Goal: Task Accomplishment & Management: Manage account settings

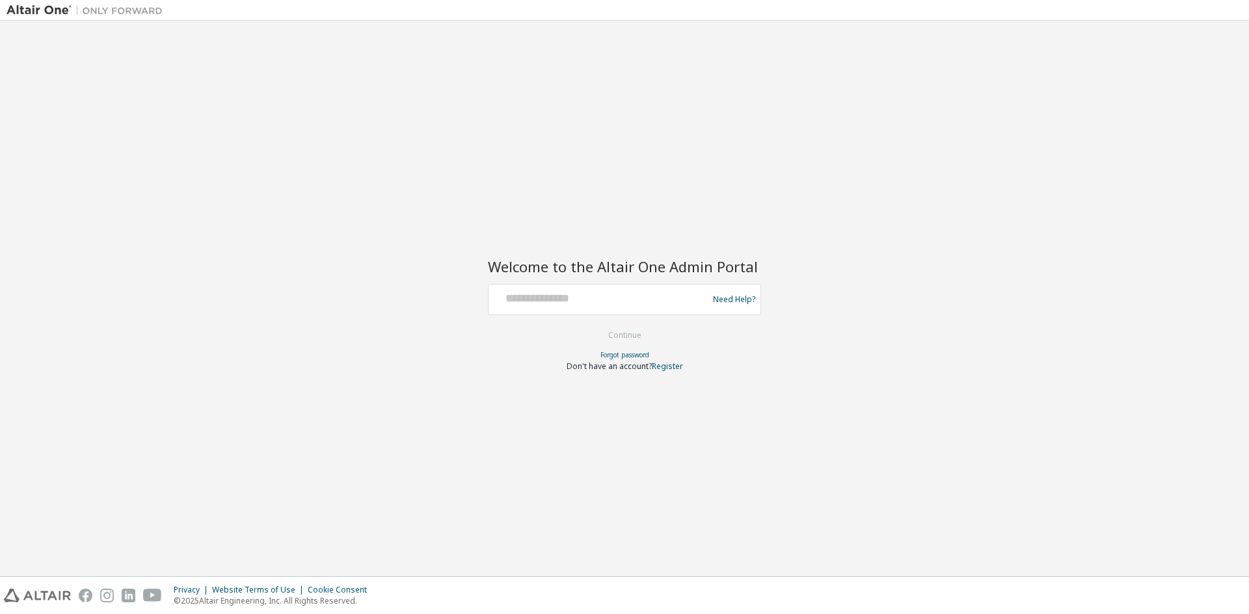
click at [563, 306] on div at bounding box center [600, 299] width 213 height 25
click at [549, 297] on input "text" at bounding box center [600, 296] width 213 height 19
type input "**********"
click at [605, 334] on button "Continue" at bounding box center [624, 336] width 60 height 20
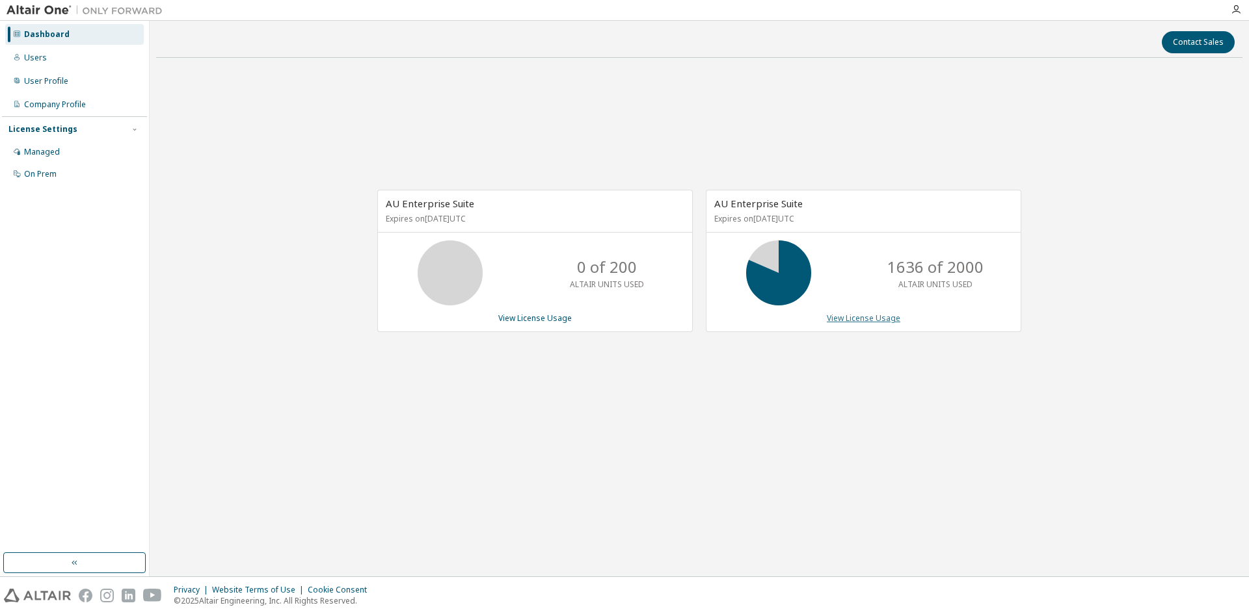
click at [877, 319] on link "View License Usage" at bounding box center [862, 318] width 73 height 11
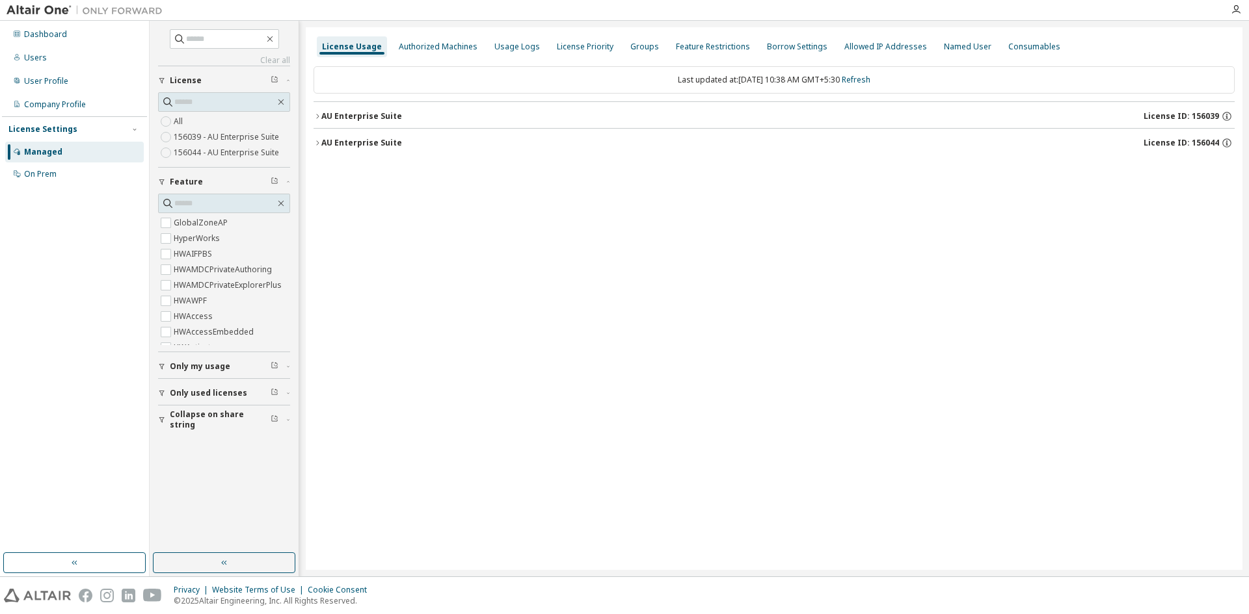
click at [77, 152] on div "Managed" at bounding box center [74, 152] width 139 height 21
click at [320, 121] on button "AU Enterprise Suite License ID: 156039" at bounding box center [773, 116] width 921 height 29
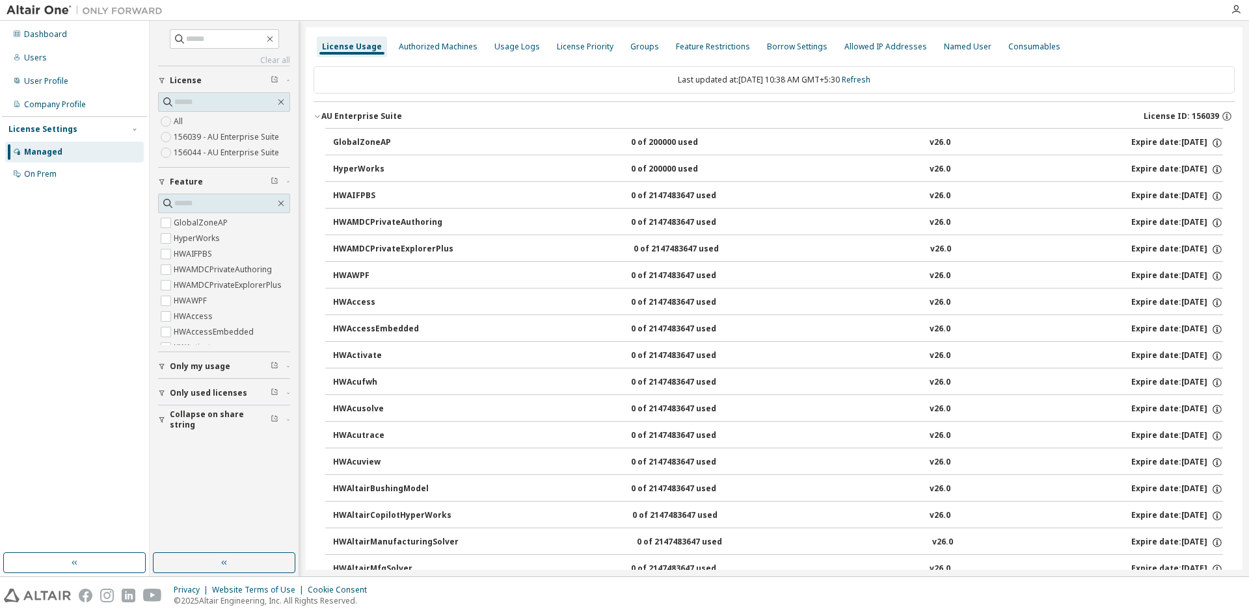
click at [319, 118] on icon "button" at bounding box center [317, 116] width 8 height 8
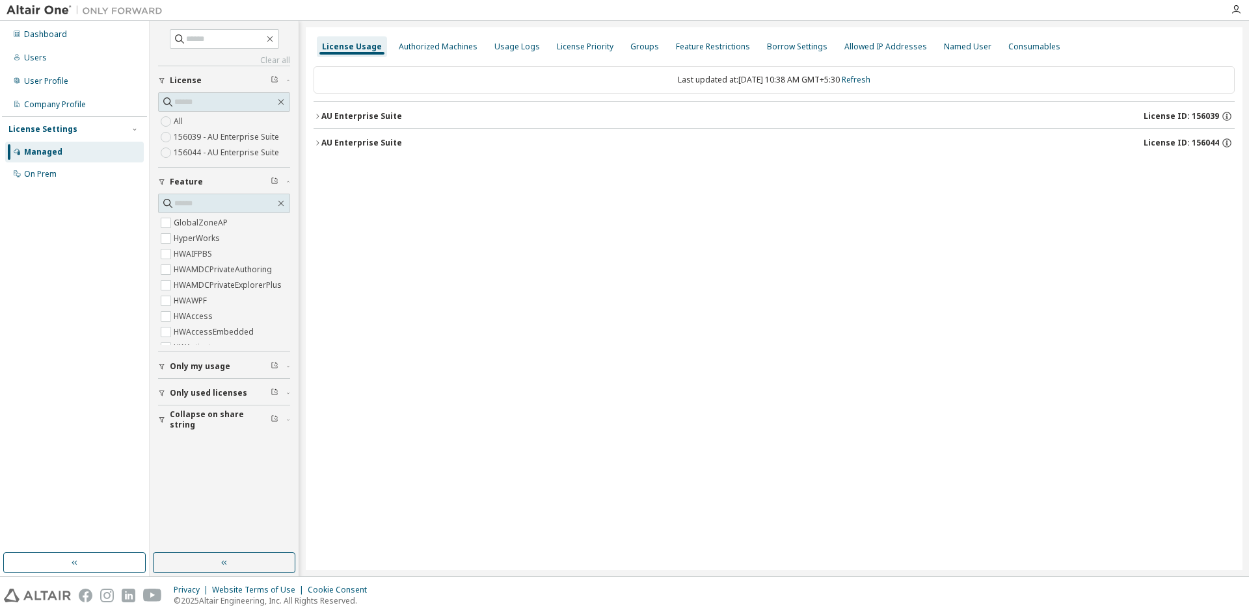
click at [317, 140] on icon "button" at bounding box center [317, 143] width 8 height 8
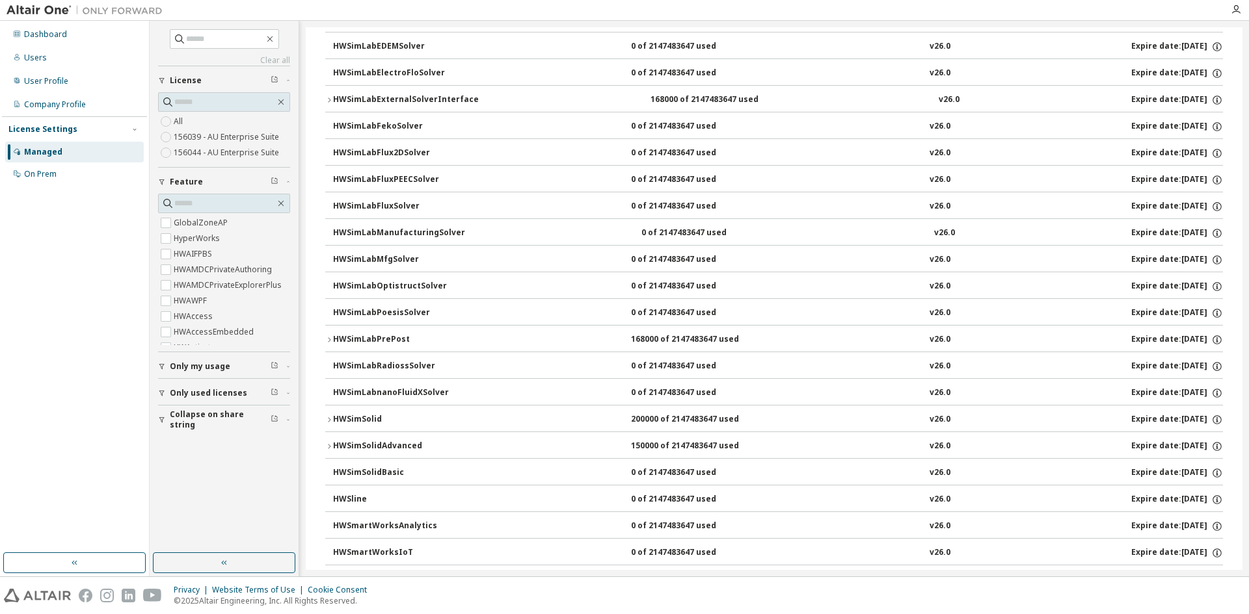
scroll to position [7673, 0]
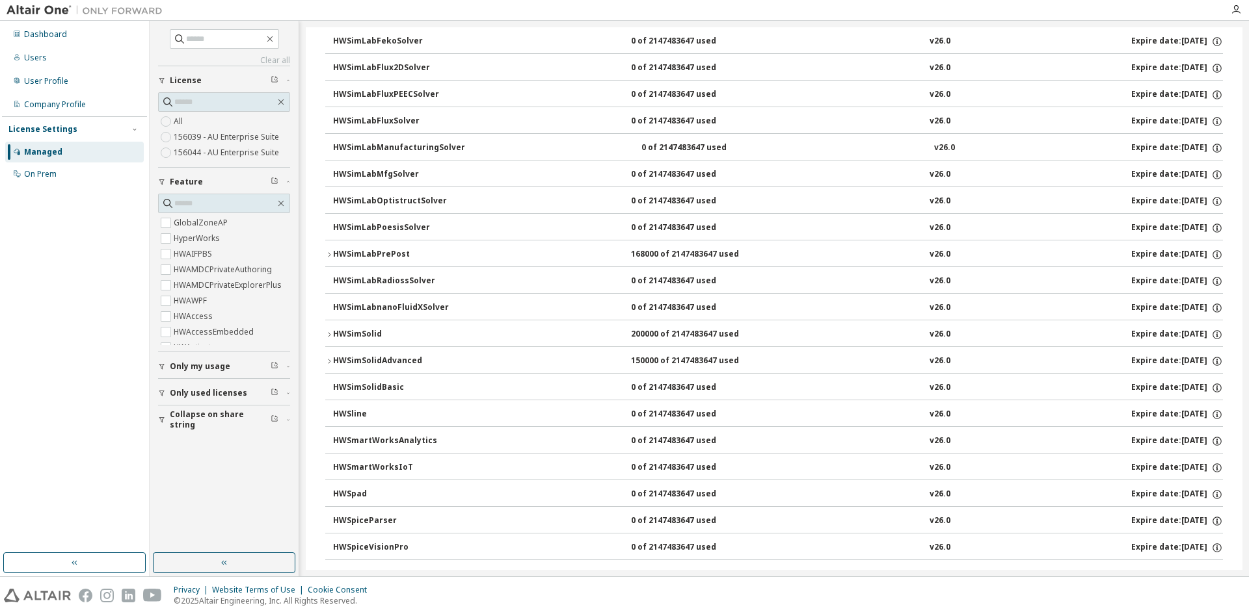
click at [330, 332] on icon "button" at bounding box center [329, 335] width 8 height 8
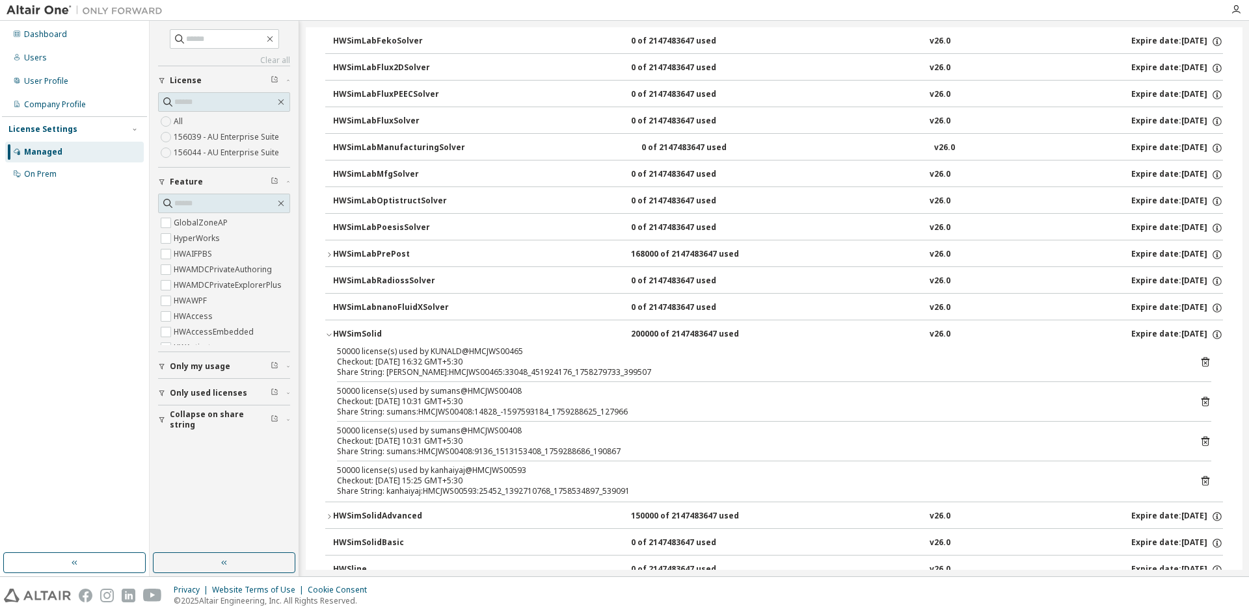
scroll to position [7738, 0]
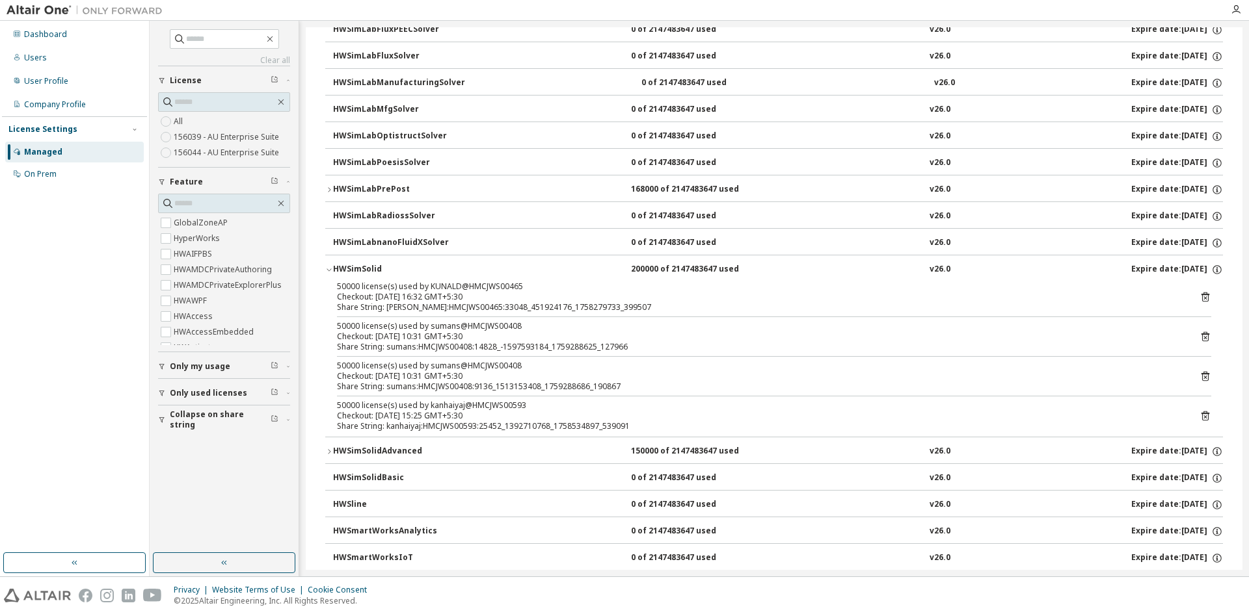
click at [332, 455] on icon "button" at bounding box center [329, 452] width 8 height 8
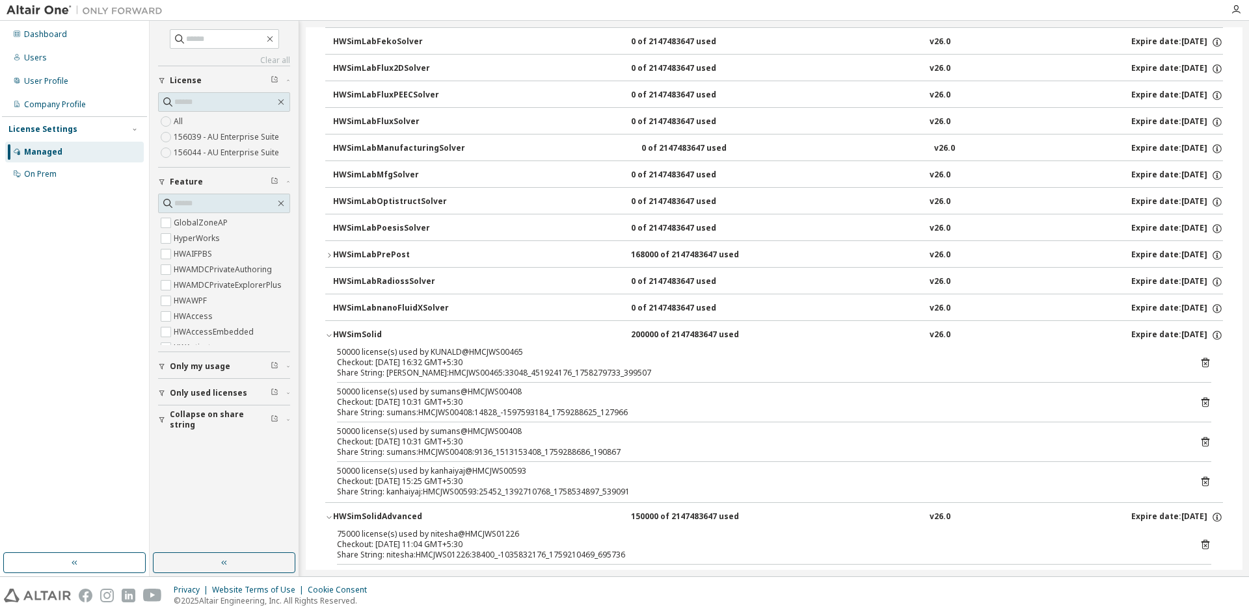
scroll to position [7868, 0]
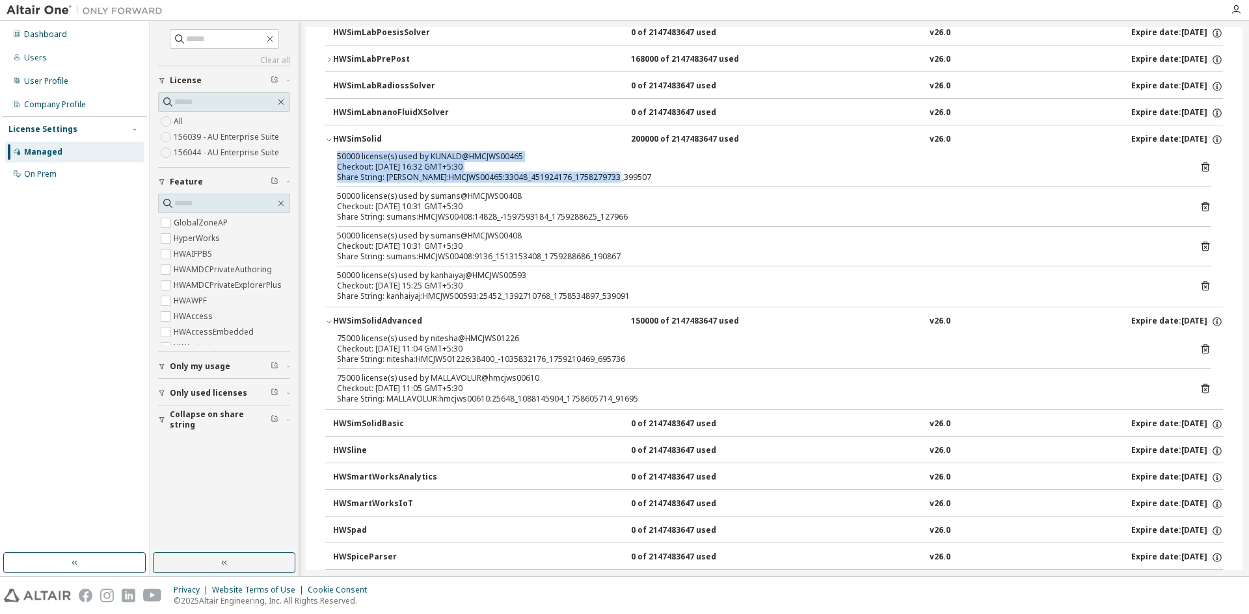
drag, startPoint x: 338, startPoint y: 157, endPoint x: 661, endPoint y: 178, distance: 323.2
click at [642, 178] on div "50000 license(s) used by KUNALD@HMCJWS00465 Checkout: 2025-09-19 16:32 GMT+5:30…" at bounding box center [758, 167] width 843 height 31
click at [661, 178] on div "Share String: KUNALD:HMCJWS00465:33048_451924176_1758279733_399507" at bounding box center [758, 177] width 843 height 10
